Goal: Task Accomplishment & Management: Manage account settings

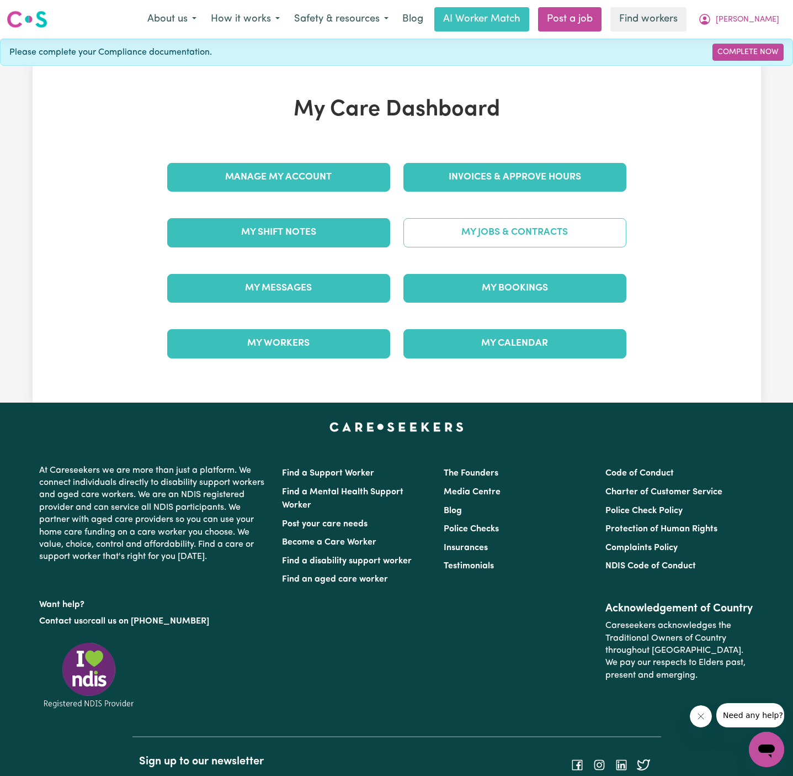
click at [509, 223] on link "My Jobs & Contracts" at bounding box center [515, 232] width 223 height 29
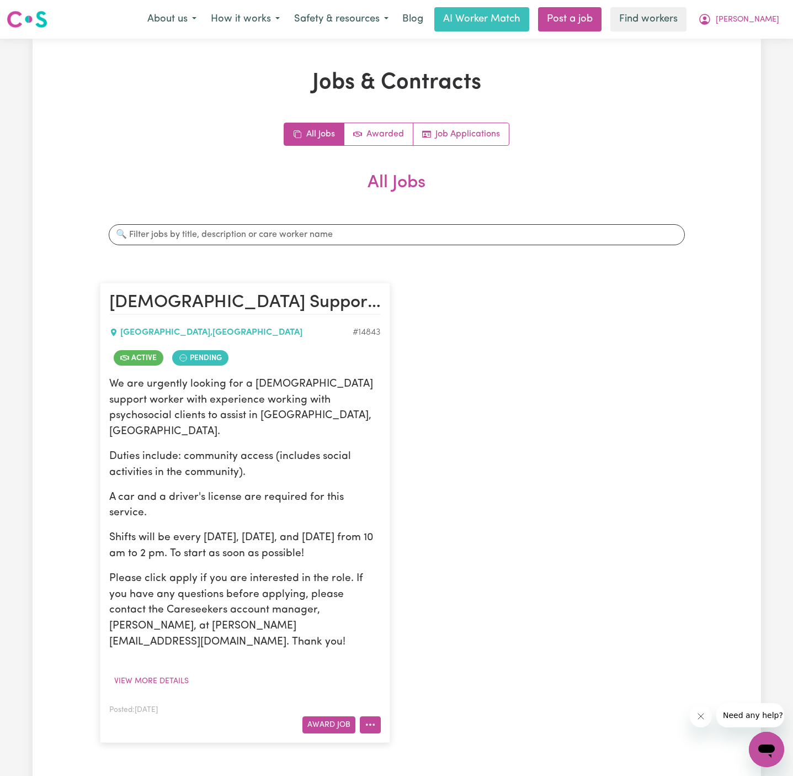
click at [373, 716] on button "More options" at bounding box center [370, 724] width 21 height 17
click at [409, 578] on link "View/Edit Contract" at bounding box center [414, 589] width 107 height 22
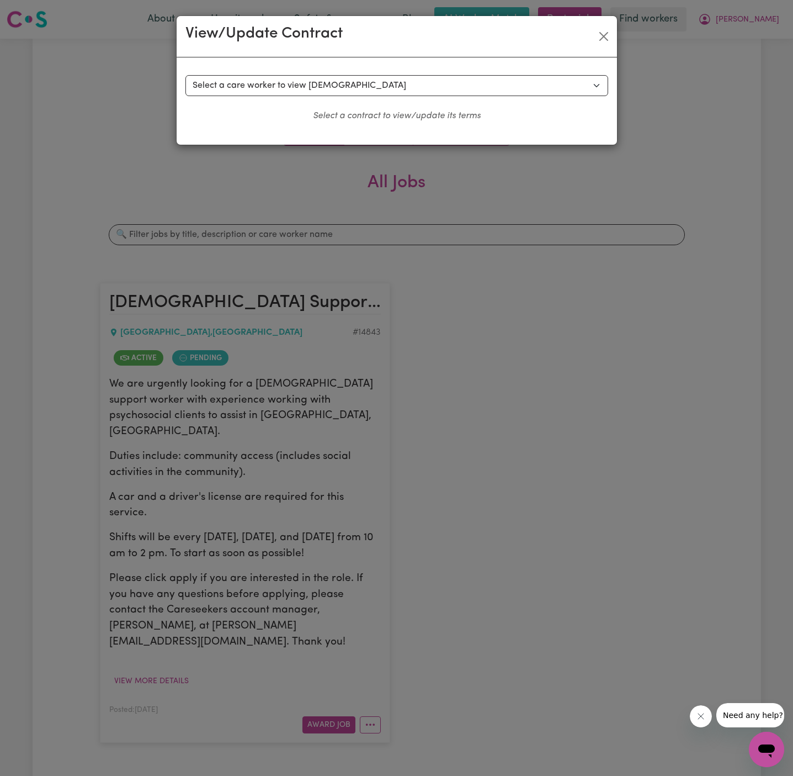
click at [427, 97] on div "Select a contract to view Select a care worker to view [DEMOGRAPHIC_DATA] #1049…" at bounding box center [397, 98] width 423 height 47
click at [404, 82] on select "Select a care worker to view [DEMOGRAPHIC_DATA] #10490 - [PERSON_NAME] (contrac…" at bounding box center [397, 85] width 423 height 21
select select "10102"
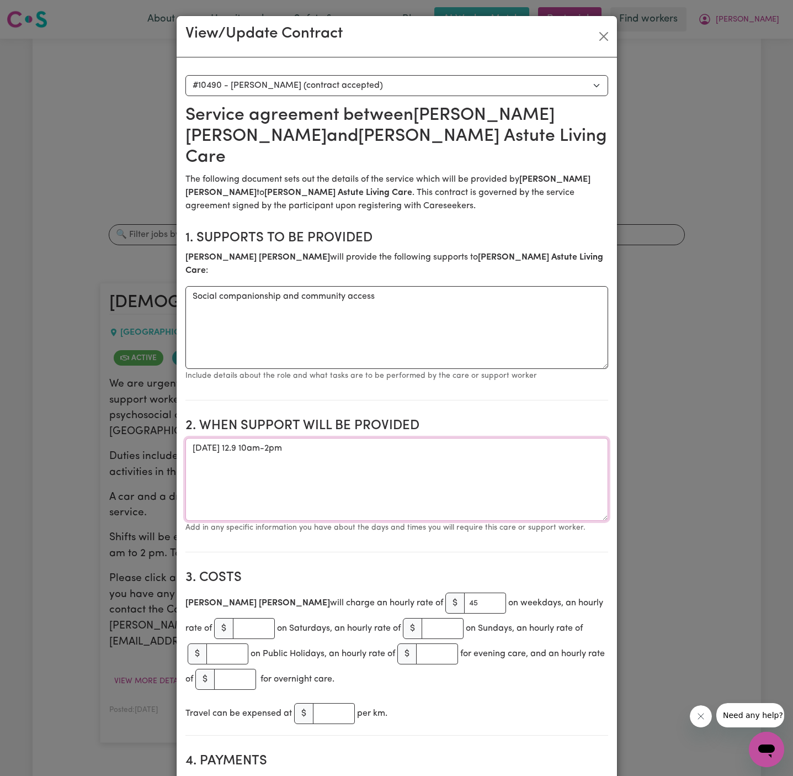
click at [469, 441] on textarea "[DATE] 12.9 10am-2pm" at bounding box center [397, 479] width 423 height 83
click at [603, 38] on button "Close" at bounding box center [604, 37] width 18 height 18
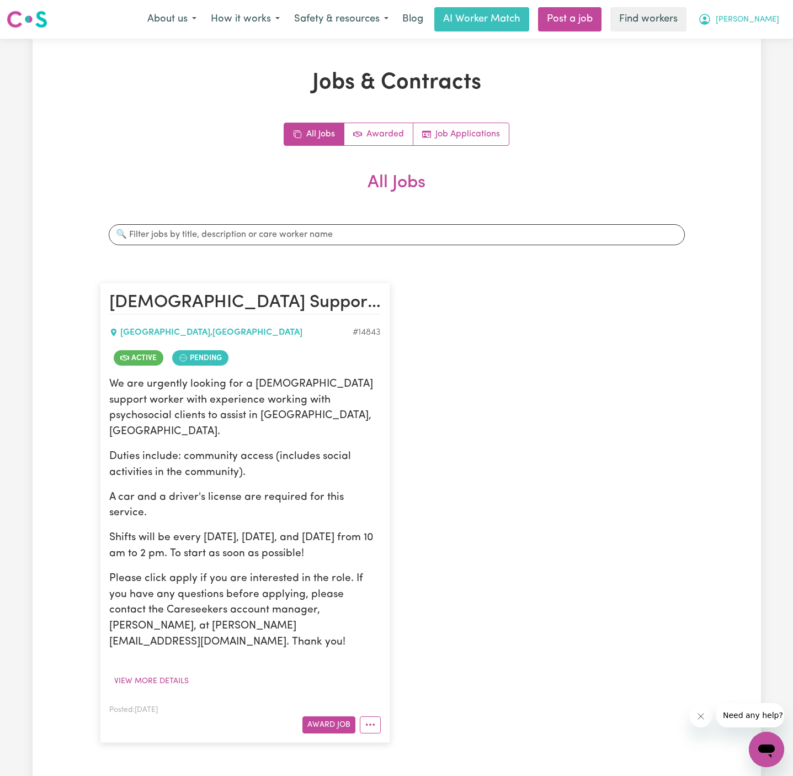
click at [770, 16] on span "[PERSON_NAME]" at bounding box center [747, 20] width 63 height 12
click at [767, 62] on link "Logout" at bounding box center [742, 63] width 87 height 21
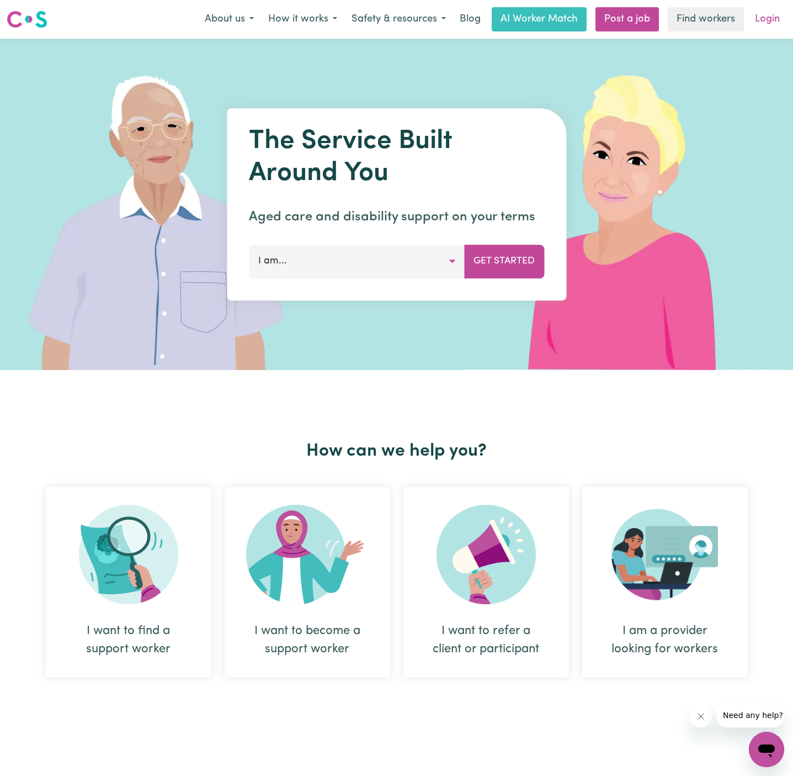
click at [774, 30] on link "Login" at bounding box center [768, 19] width 38 height 24
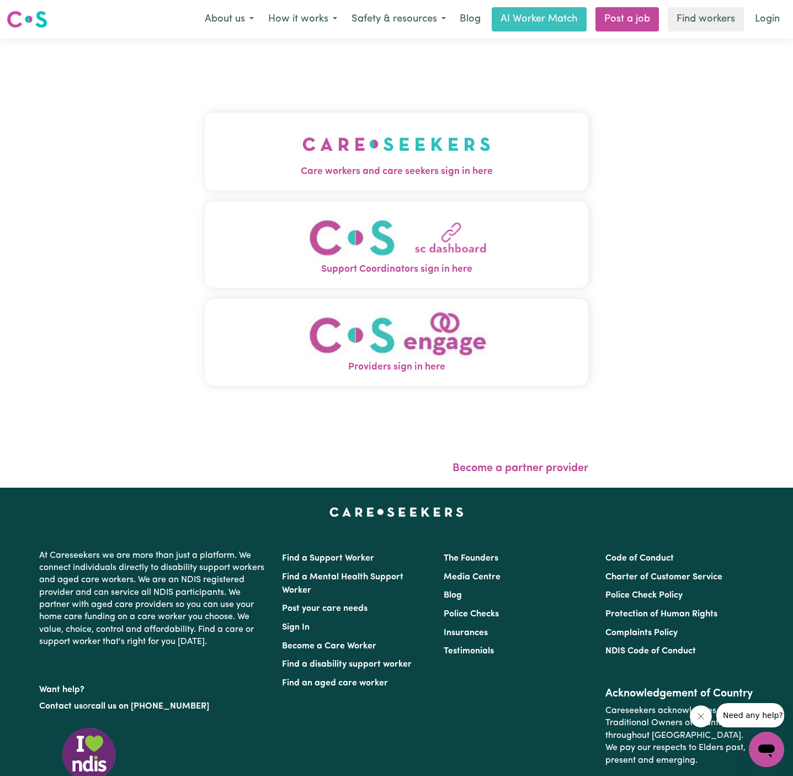
click at [395, 171] on span "Care workers and care seekers sign in here" at bounding box center [397, 172] width 384 height 14
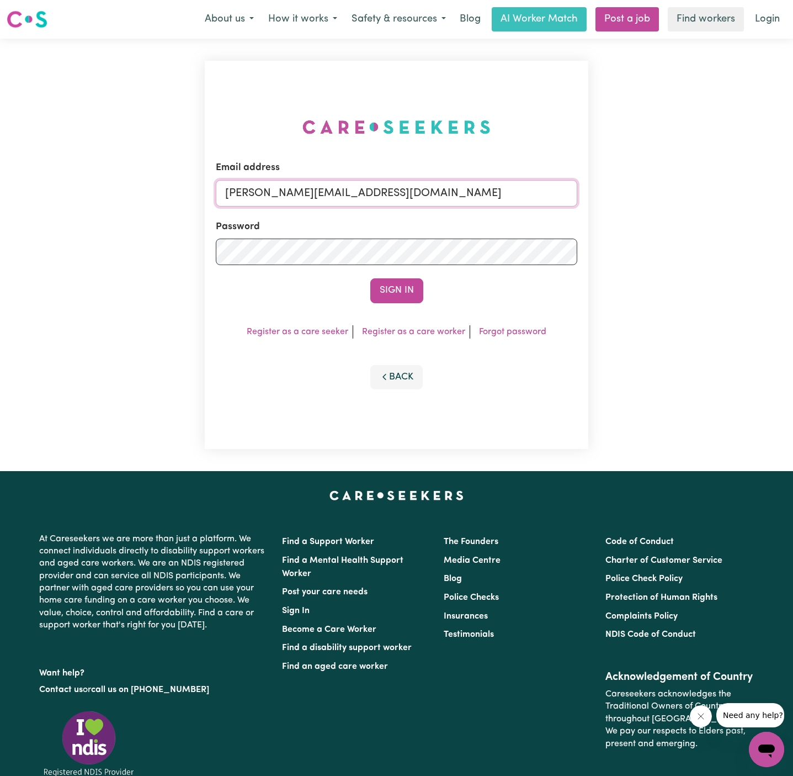
click at [496, 189] on input "[PERSON_NAME][EMAIL_ADDRESS][DOMAIN_NAME]" at bounding box center [397, 193] width 362 height 27
click at [419, 181] on input "[PERSON_NAME][EMAIL_ADDRESS][DOMAIN_NAME]" at bounding box center [397, 193] width 362 height 27
drag, startPoint x: 283, startPoint y: 192, endPoint x: 622, endPoint y: 201, distance: 339.1
click at [622, 201] on div "Email address [EMAIL_ADDRESS][DOMAIN_NAME] Password Sign In Register as a care …" at bounding box center [396, 255] width 793 height 432
type input "[EMAIL_ADDRESS][DOMAIN_NAME]"
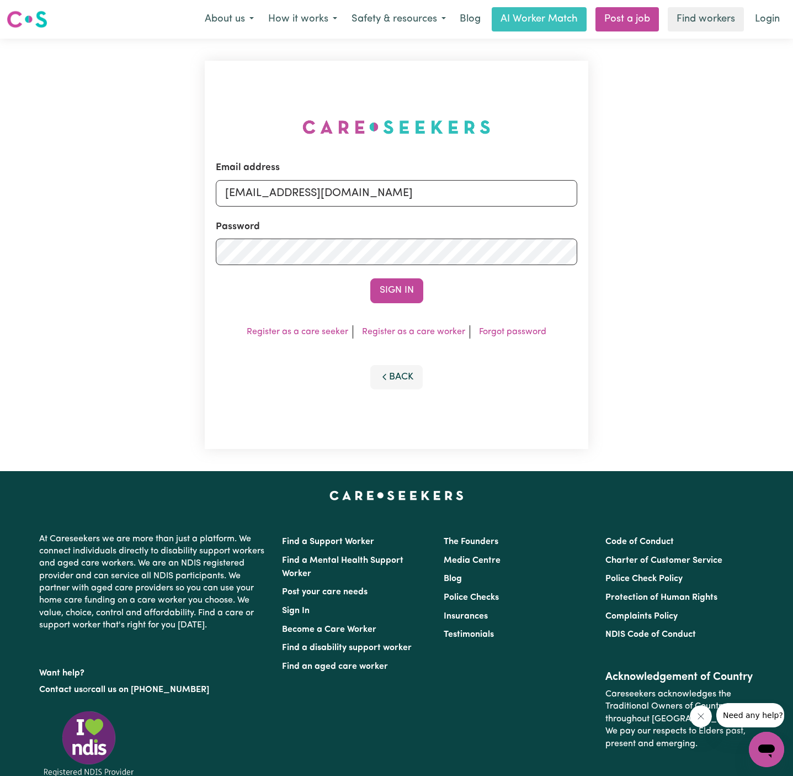
click at [406, 277] on form "Email address [EMAIL_ADDRESS][DOMAIN_NAME] Password Sign In" at bounding box center [397, 232] width 362 height 142
click at [405, 288] on button "Sign In" at bounding box center [396, 290] width 53 height 24
